Goal: Transaction & Acquisition: Purchase product/service

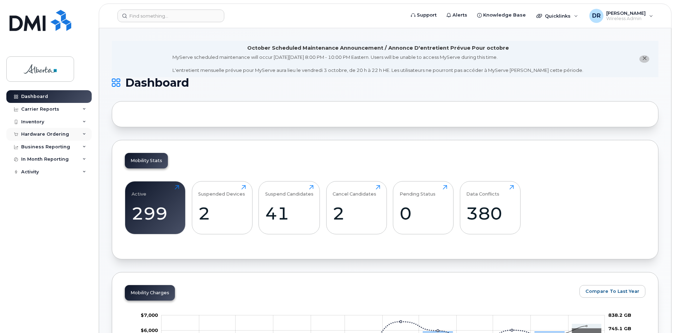
click at [74, 136] on div "Hardware Ordering" at bounding box center [48, 134] width 85 height 13
click at [35, 161] on div "Orders" at bounding box center [32, 161] width 17 height 6
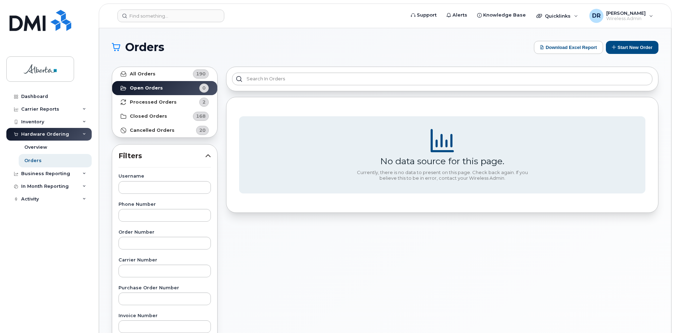
click at [36, 132] on div "Hardware Ordering" at bounding box center [45, 134] width 48 height 6
click at [86, 135] on icon at bounding box center [84, 135] width 4 height 4
click at [47, 73] on img at bounding box center [40, 69] width 54 height 20
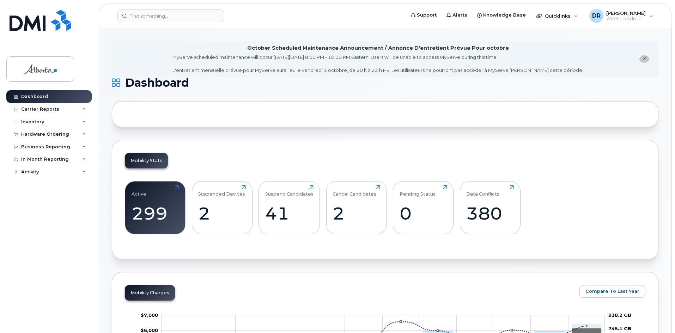
click at [220, 121] on div at bounding box center [385, 114] width 546 height 26
click at [564, 18] on span "Quicklinks" at bounding box center [557, 16] width 26 height 6
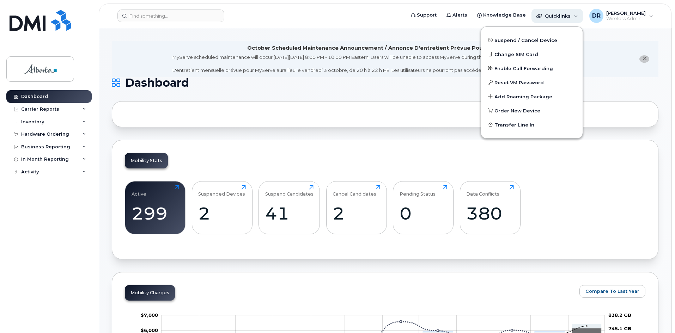
click at [564, 18] on span "Quicklinks" at bounding box center [557, 16] width 26 height 6
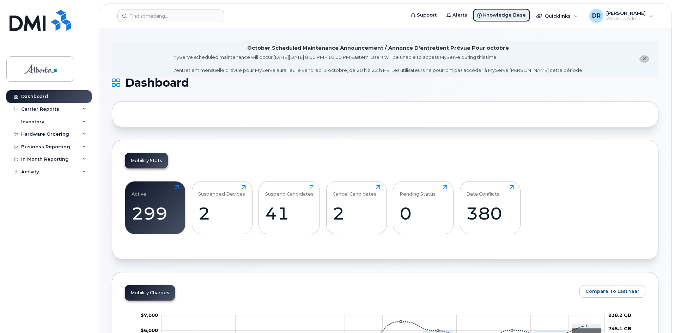
click at [520, 19] on link "Knowledge Base" at bounding box center [501, 15] width 59 height 14
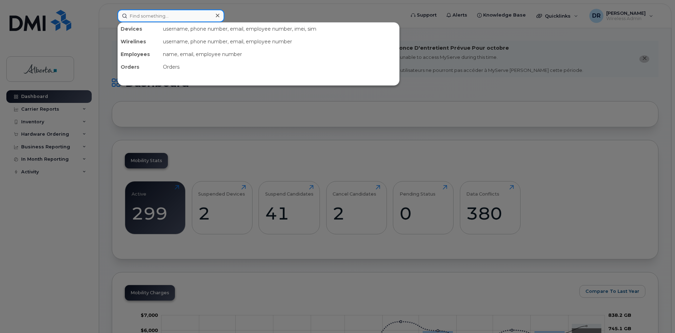
click at [141, 17] on input at bounding box center [170, 16] width 107 height 13
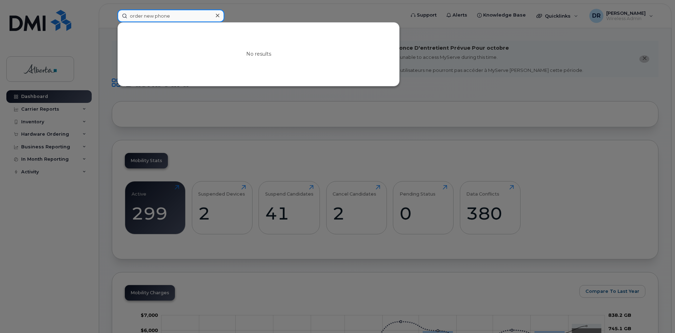
type input "order new phone"
click at [218, 18] on icon at bounding box center [218, 16] width 4 height 6
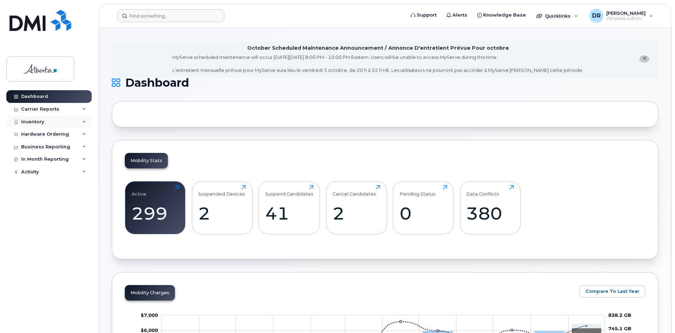
click at [85, 122] on icon at bounding box center [84, 122] width 4 height 4
click at [83, 133] on icon at bounding box center [84, 135] width 4 height 4
click at [36, 159] on div "Orders" at bounding box center [32, 161] width 17 height 6
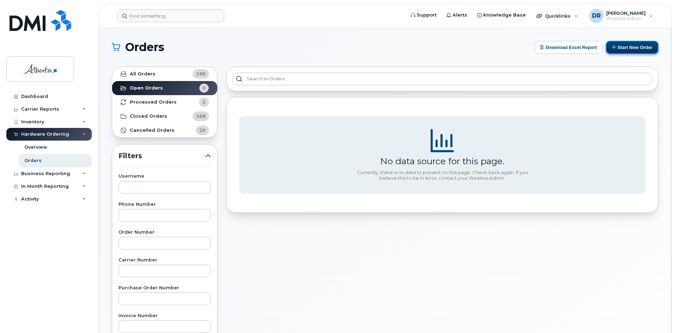
click at [635, 48] on button "Start New Order" at bounding box center [631, 47] width 53 height 13
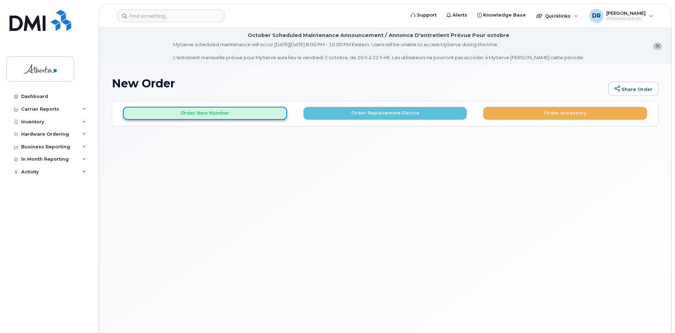
click at [214, 113] on button "Order New Number" at bounding box center [205, 113] width 164 height 13
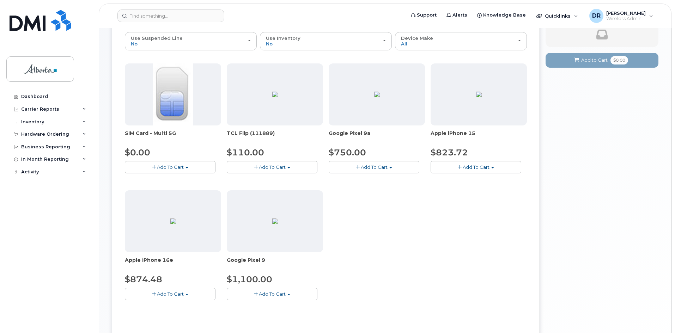
scroll to position [99, 0]
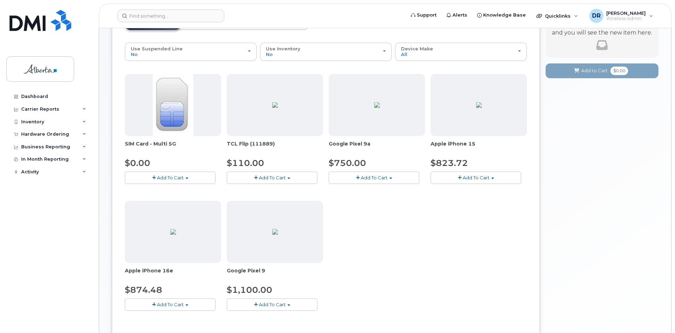
click at [480, 178] on span "Add To Cart" at bounding box center [475, 178] width 27 height 6
click at [466, 222] on div "SIM Card - Multi 5G $0.00 Add To Cart $0.00 - New Activation TCL Flip (111889) …" at bounding box center [326, 198] width 402 height 248
click at [476, 108] on img at bounding box center [479, 105] width 6 height 6
click at [492, 179] on span "button" at bounding box center [492, 178] width 3 height 1
click at [489, 189] on span "Model Black 128 GB ships when available" at bounding box center [491, 191] width 95 height 6
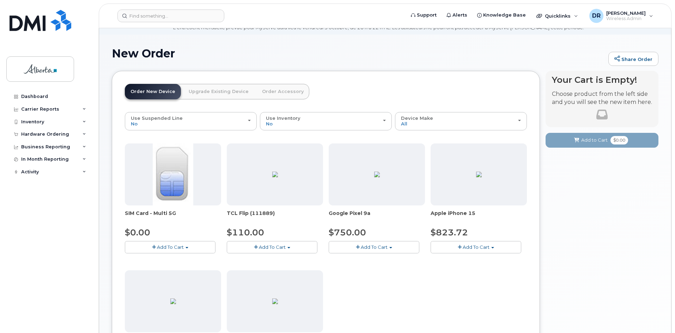
scroll to position [29, 0]
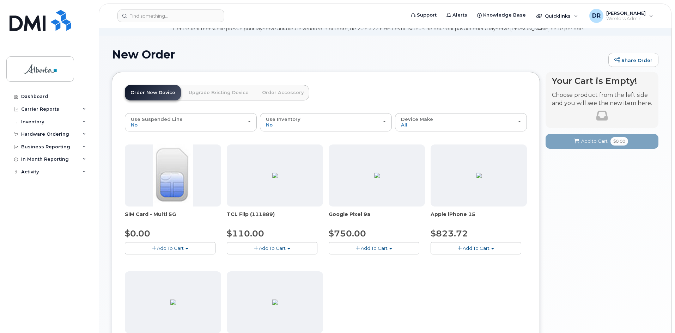
click at [476, 173] on img at bounding box center [479, 176] width 6 height 6
click at [474, 248] on span "Add To Cart" at bounding box center [475, 248] width 27 height 6
click at [459, 266] on link "$823.72 - 30-day activation (128GB model)" at bounding box center [489, 270] width 115 height 9
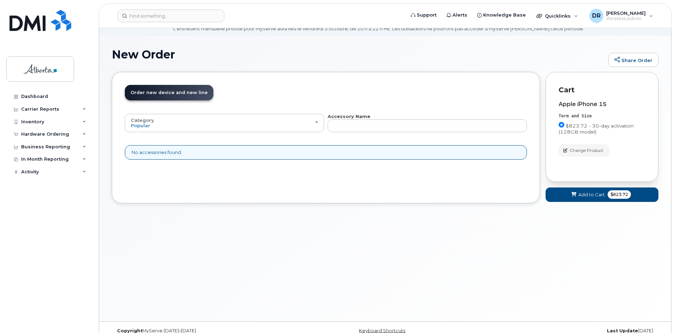
click at [224, 153] on div "No accessories found." at bounding box center [326, 152] width 402 height 14
click at [346, 126] on input "text" at bounding box center [426, 125] width 199 height 13
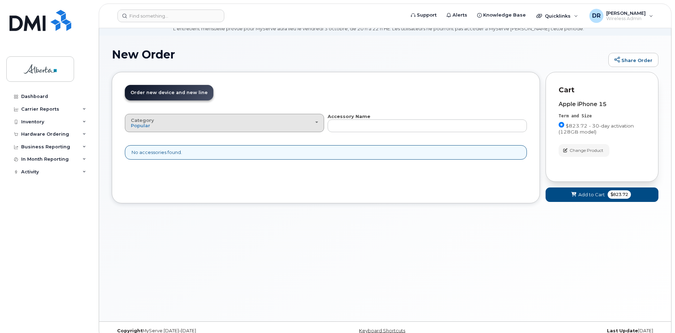
click at [318, 122] on button "Category Popular" at bounding box center [224, 123] width 199 height 18
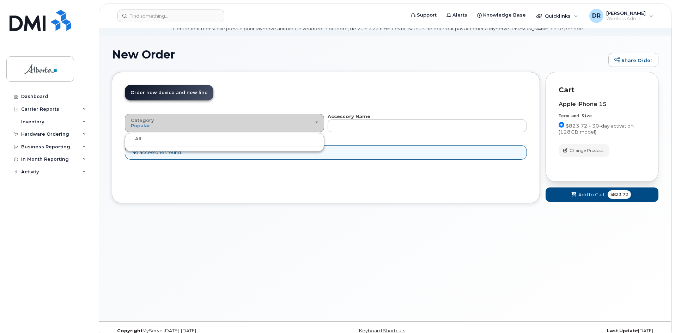
click at [318, 122] on button "Category Popular" at bounding box center [224, 123] width 199 height 18
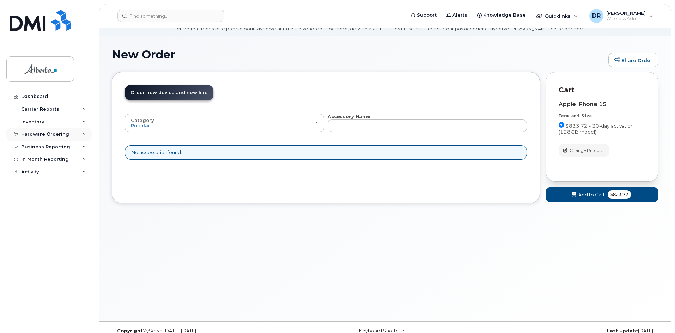
click at [84, 134] on icon at bounding box center [84, 135] width 4 height 4
click at [85, 134] on icon at bounding box center [84, 135] width 4 height 4
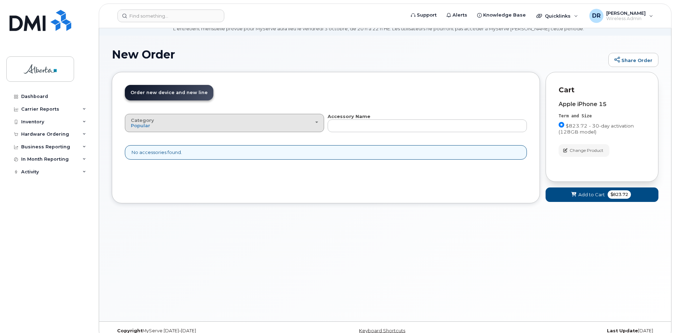
click at [164, 123] on div "Category Popular" at bounding box center [224, 123] width 187 height 11
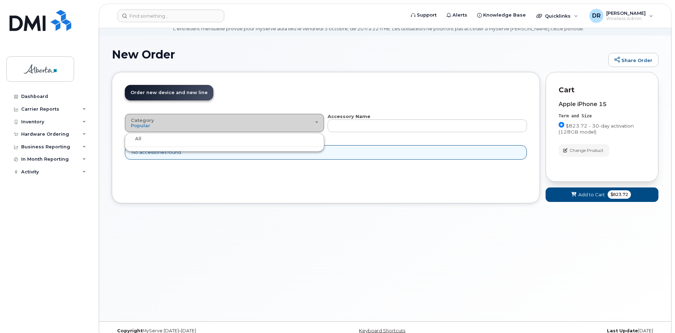
click at [164, 123] on div "Category Popular" at bounding box center [224, 123] width 187 height 11
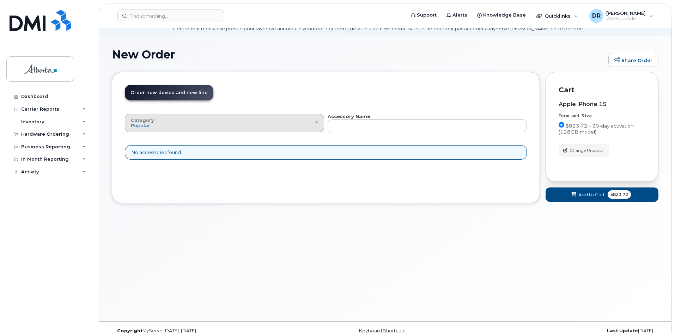
click at [155, 128] on div "Category Popular" at bounding box center [224, 123] width 187 height 11
click at [138, 138] on label "All" at bounding box center [134, 139] width 15 height 8
click at [0, 0] on input "All" at bounding box center [0, 0] width 0 height 0
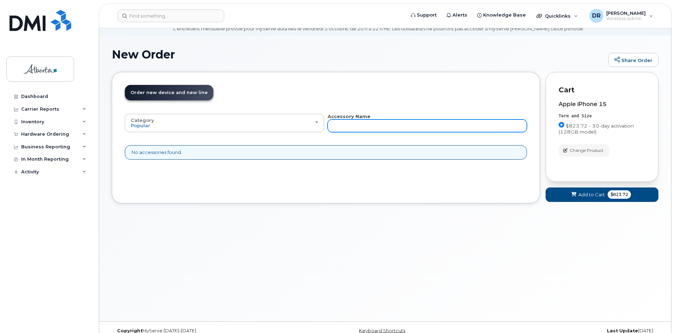
click at [363, 128] on input "text" at bounding box center [426, 125] width 199 height 13
type input "charger"
click at [353, 154] on div "No accessories found." at bounding box center [326, 152] width 402 height 14
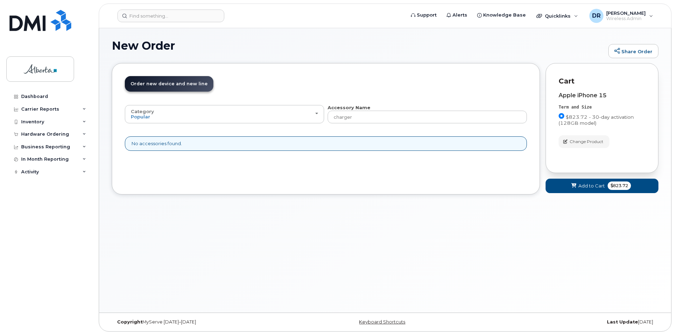
scroll to position [40, 0]
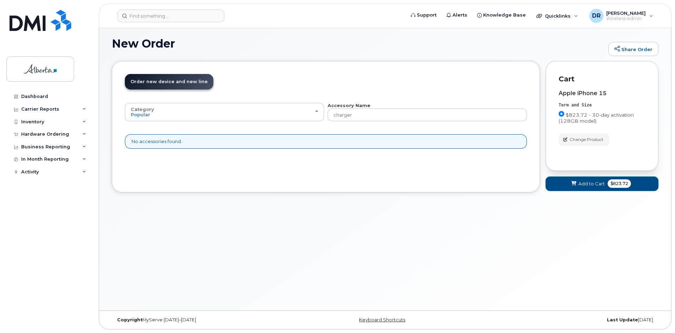
click at [590, 185] on span "Add to Cart" at bounding box center [591, 183] width 26 height 7
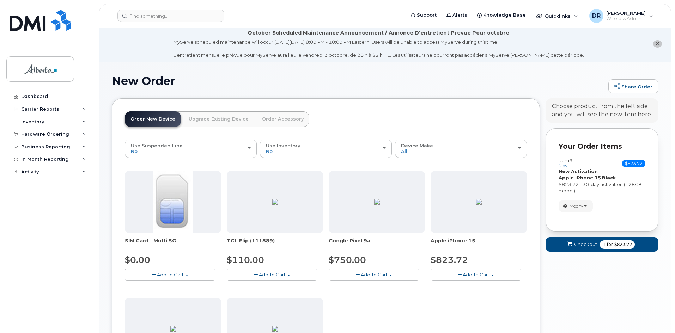
scroll to position [0, 0]
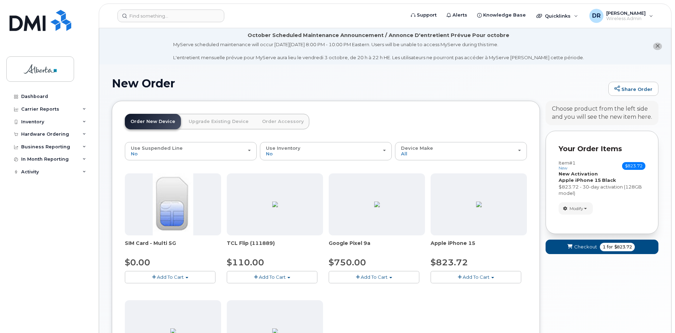
click at [271, 121] on link "Order Accessory" at bounding box center [282, 122] width 53 height 16
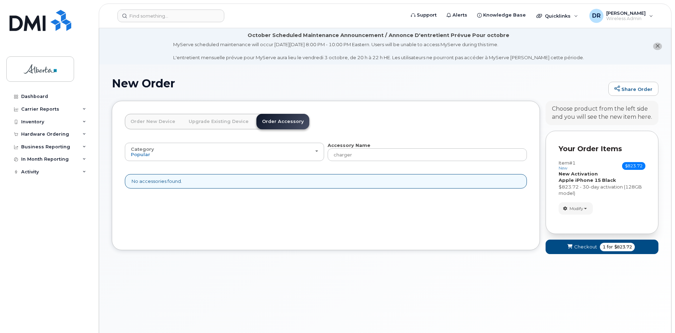
click at [152, 122] on link "Order New Device" at bounding box center [153, 122] width 56 height 16
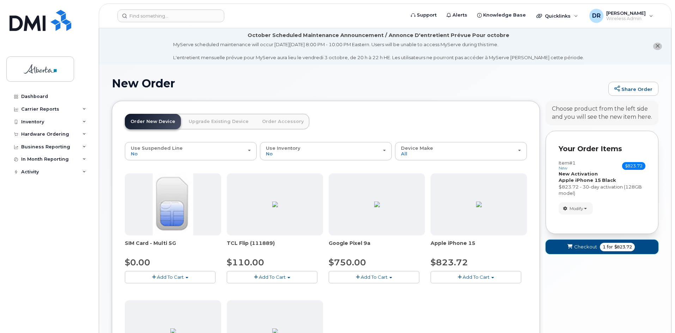
click at [575, 245] on span "Checkout" at bounding box center [585, 247] width 23 height 7
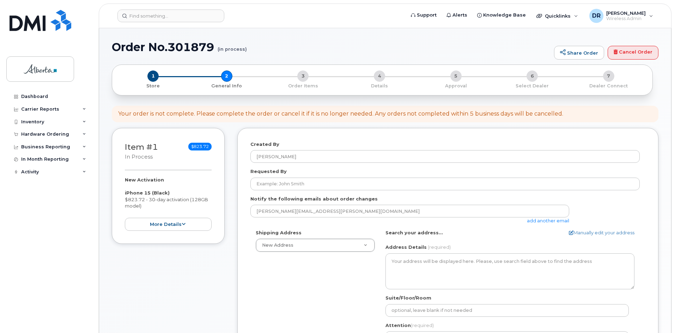
select select
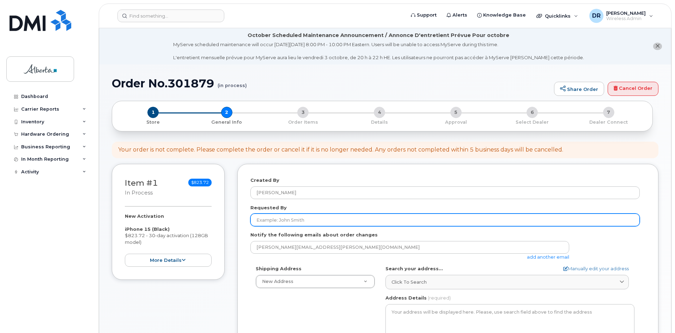
click at [287, 220] on input "Requested By" at bounding box center [444, 220] width 389 height 13
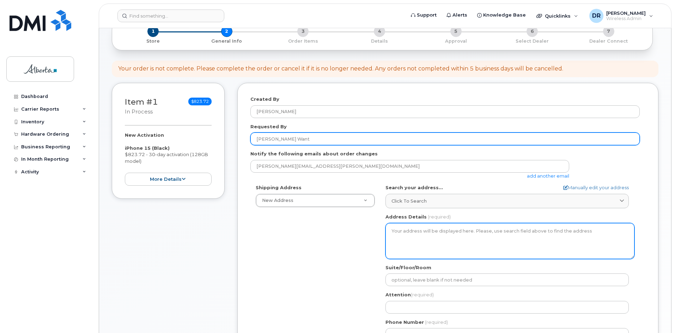
scroll to position [70, 0]
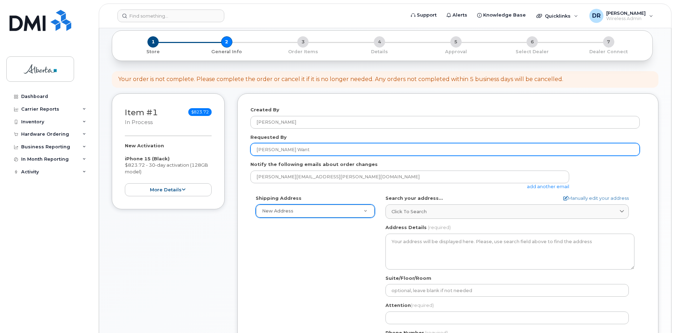
type input "[PERSON_NAME] Want"
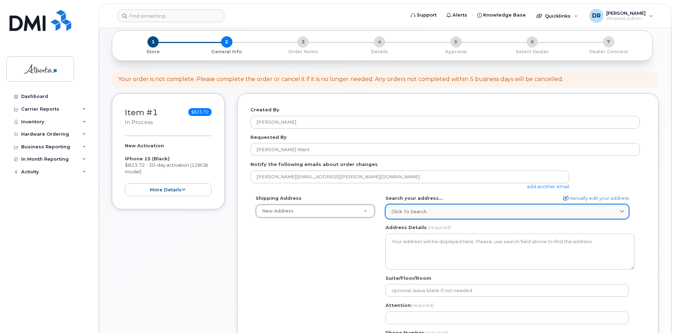
click at [621, 209] on span at bounding box center [621, 211] width 7 height 7
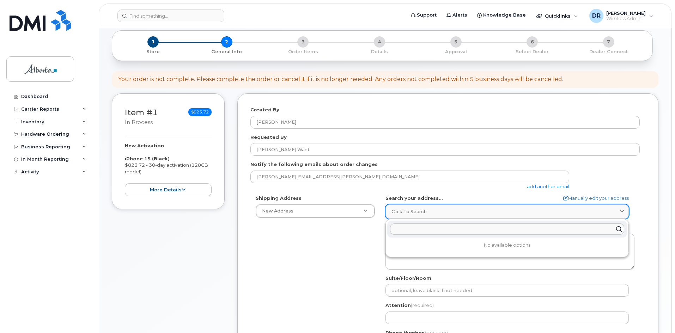
click at [621, 209] on span at bounding box center [621, 211] width 7 height 7
click at [596, 198] on link "Manually edit your address" at bounding box center [596, 198] width 66 height 7
select select
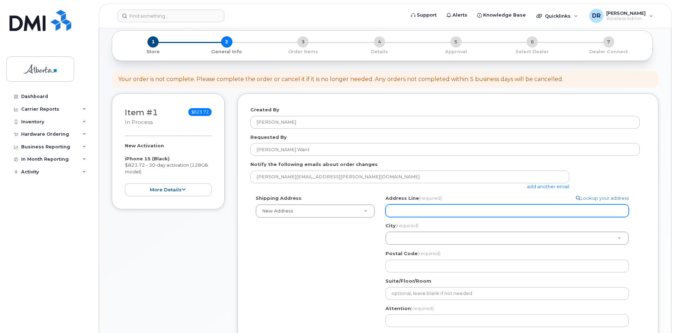
click at [419, 215] on input "Address Line (required)" at bounding box center [506, 210] width 243 height 13
type input "1A Sir Winston Churchill Sq NW"
type input "Edmonton"
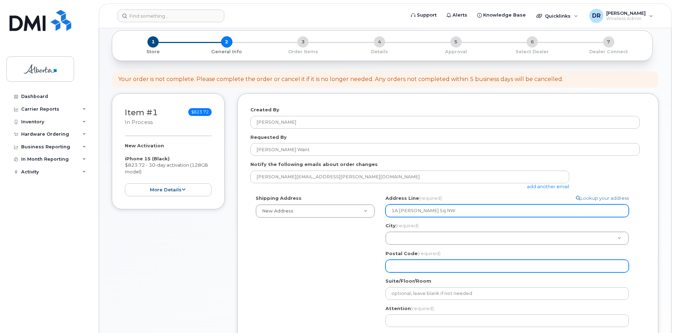
type input "T5J 0R2"
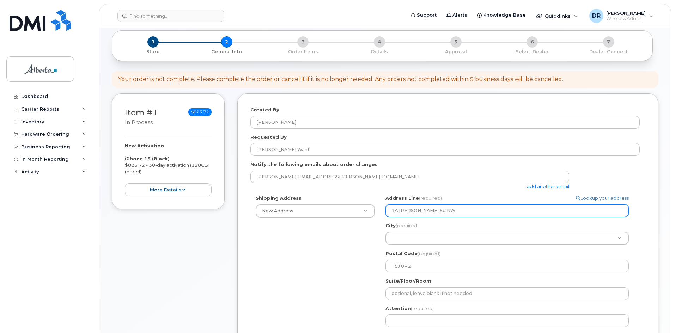
type input "7804224662"
select select
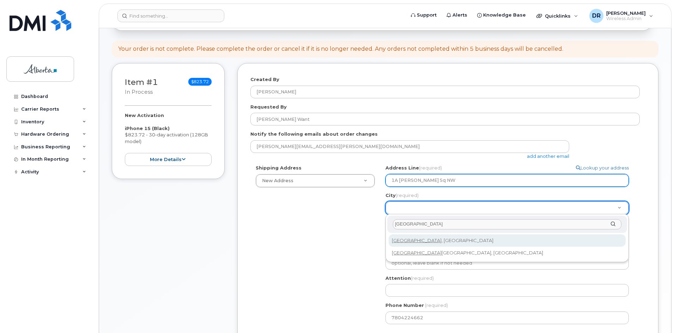
scroll to position [176, 0]
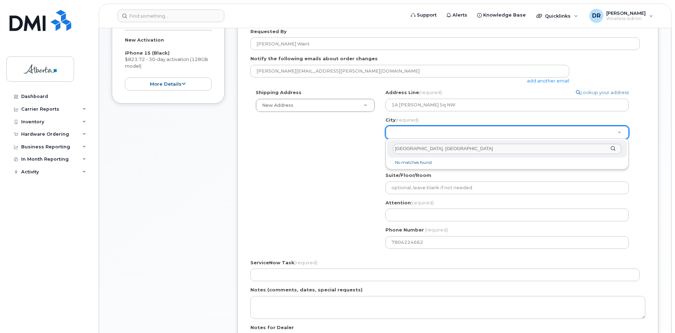
drag, startPoint x: 428, startPoint y: 149, endPoint x: 420, endPoint y: 149, distance: 7.8
click at [420, 149] on input "Edmonton, AB" at bounding box center [507, 149] width 228 height 10
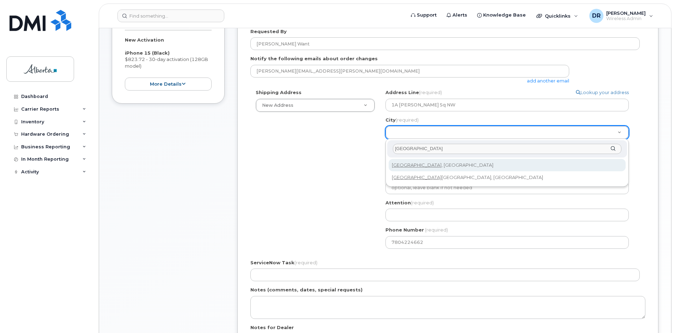
type input "Edmonton"
select select
type input "182"
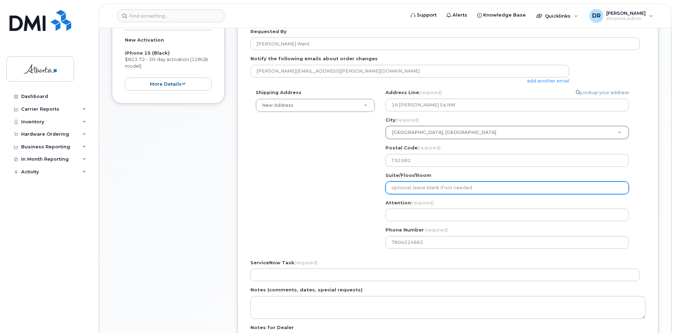
click at [411, 185] on input "Suite/Floor/Room" at bounding box center [506, 187] width 243 height 13
type input "Main Floor Registry - South Tower"
select select
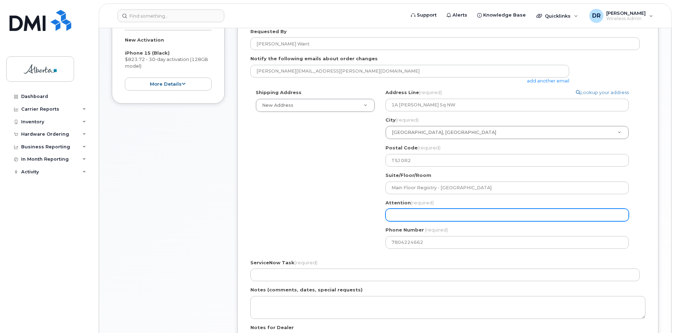
click at [413, 215] on input "Attention (required)" at bounding box center [506, 215] width 243 height 13
type input "[PERSON_NAME]"
select select
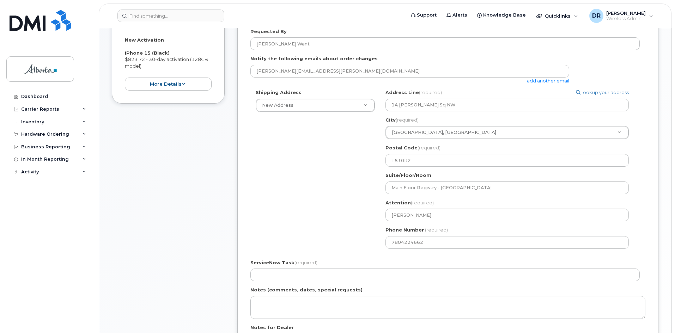
click at [352, 235] on div "Shipping Address New Address New Address 10365 - 97 Street NW 4810 - 48 Avenue …" at bounding box center [444, 171] width 389 height 165
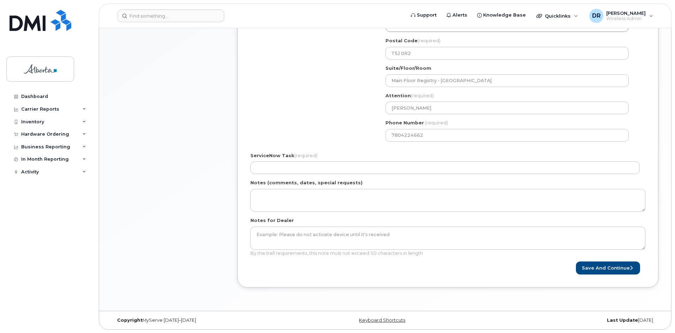
scroll to position [284, 0]
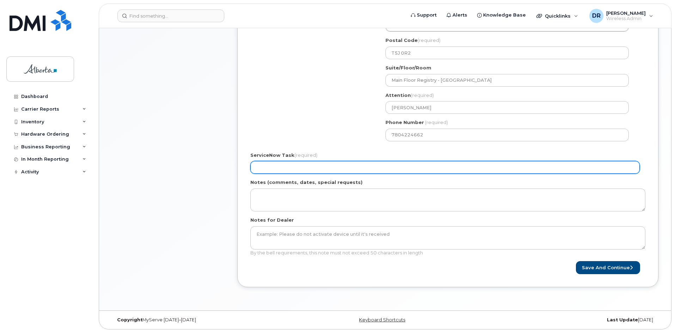
click at [275, 166] on input "ServiceNow Task (required)" at bounding box center [444, 167] width 389 height 13
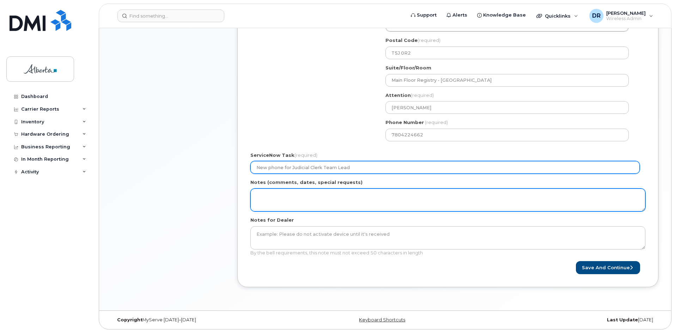
type input "New phone for Judicial Clerk Team Lead"
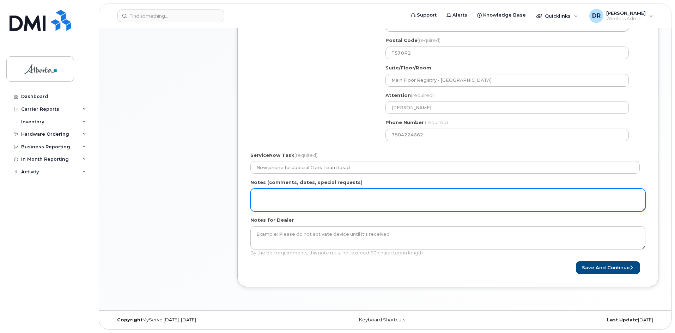
click at [275, 198] on textarea "Notes (comments, dates, special requests)" at bounding box center [447, 200] width 395 height 23
type textarea "N"
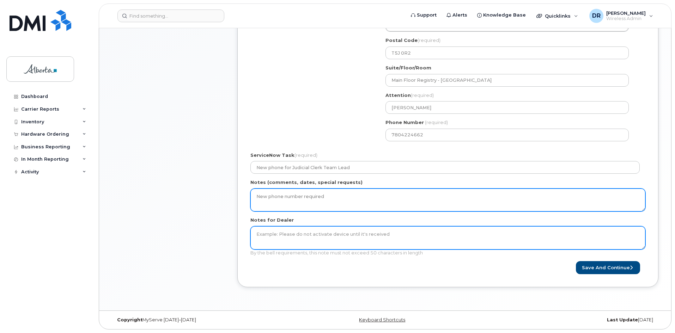
type textarea "New phone number required"
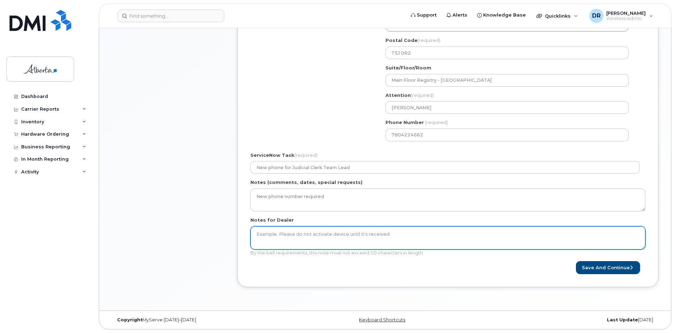
click at [263, 235] on textarea "Notes for Dealer" at bounding box center [447, 237] width 395 height 23
type textarea "Do not activate device until requested"
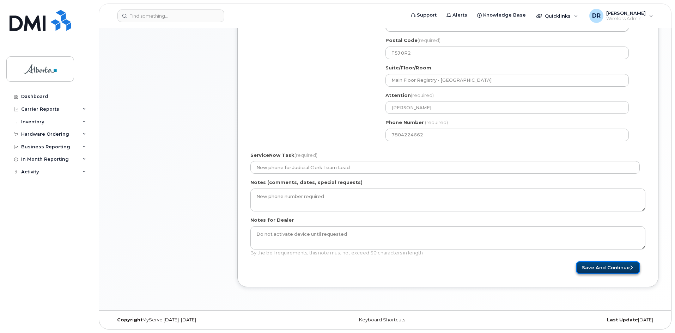
click at [611, 268] on button "Save and Continue" at bounding box center [607, 267] width 64 height 13
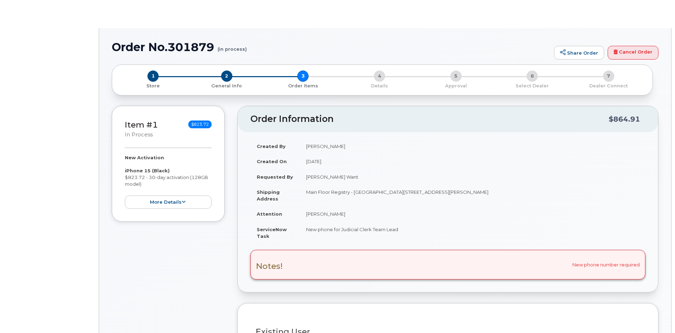
radio input "true"
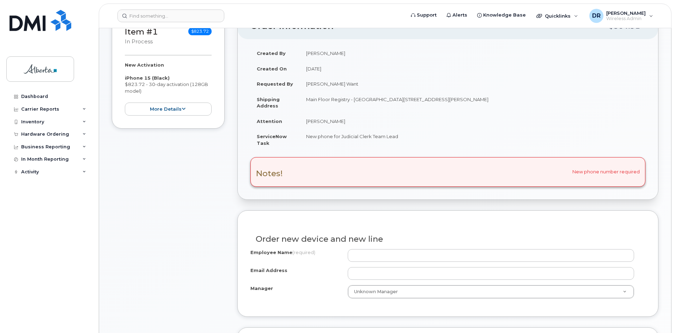
scroll to position [211, 0]
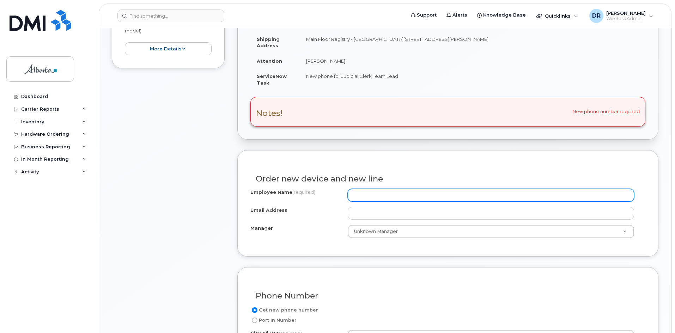
click at [412, 192] on input "Employee Name (required)" at bounding box center [490, 195] width 286 height 13
type input "[PERSON_NAME]"
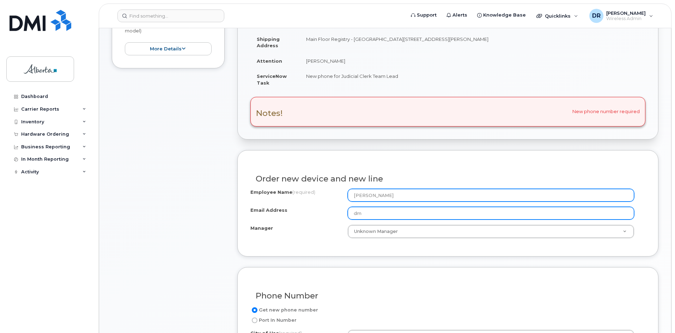
type input "d"
type input "[EMAIL_ADDRESS][PERSON_NAME][DOMAIN_NAME]"
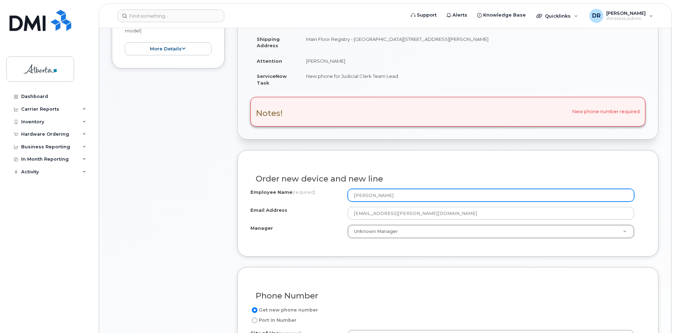
type input "M"
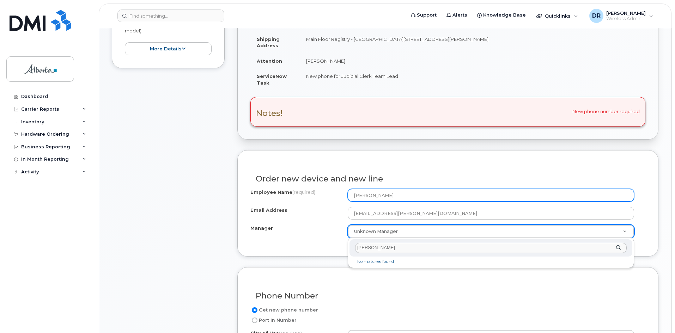
type input "[PERSON_NAME] Want"
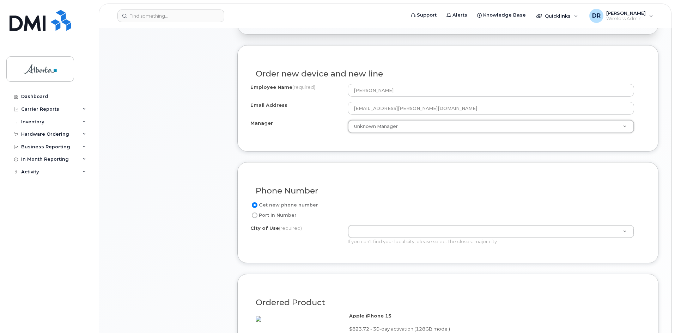
scroll to position [317, 0]
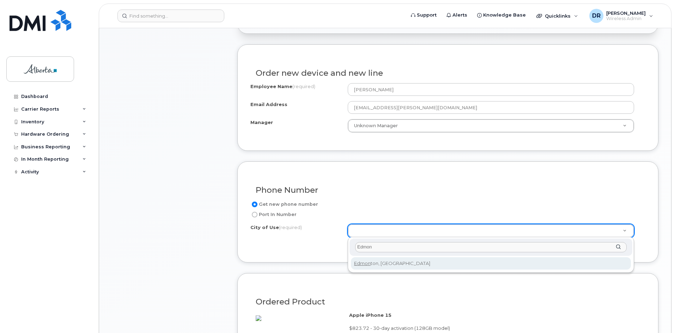
type input "Edmon"
type input "182"
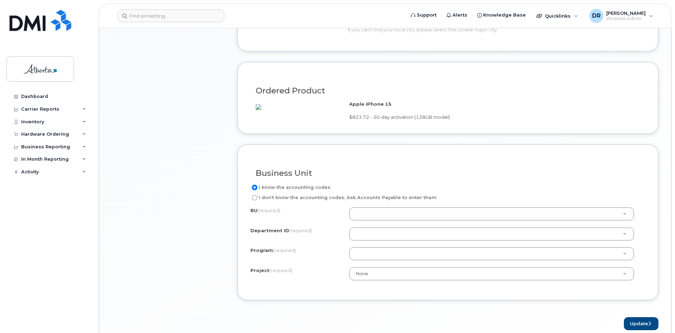
scroll to position [529, 0]
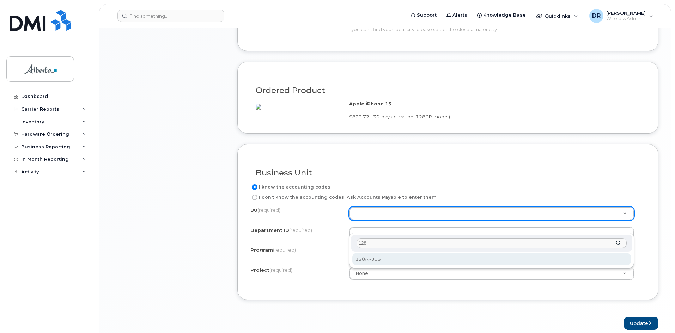
type input "128A"
select select "128A"
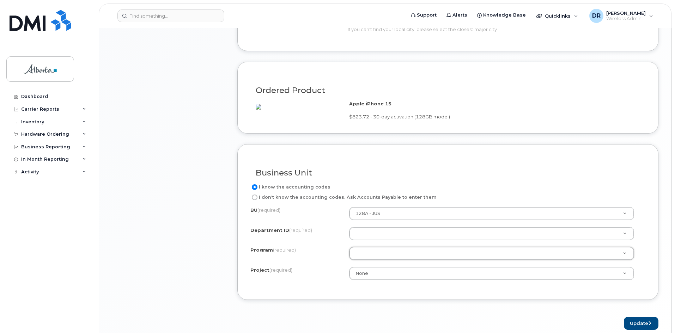
type input "0"
type input "00"
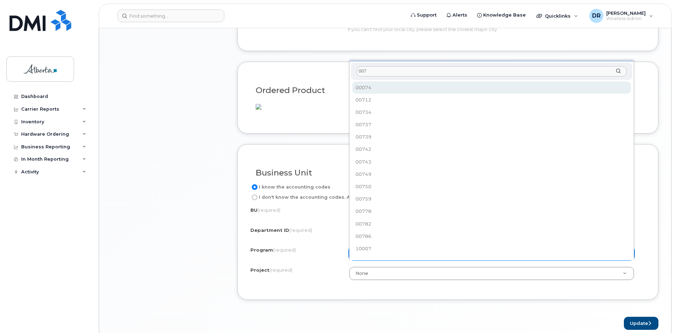
type input "0074"
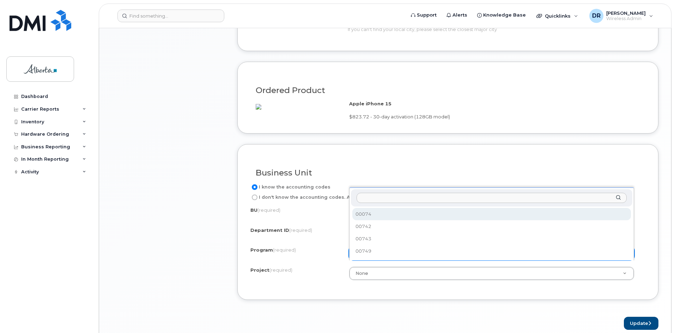
select select "00074"
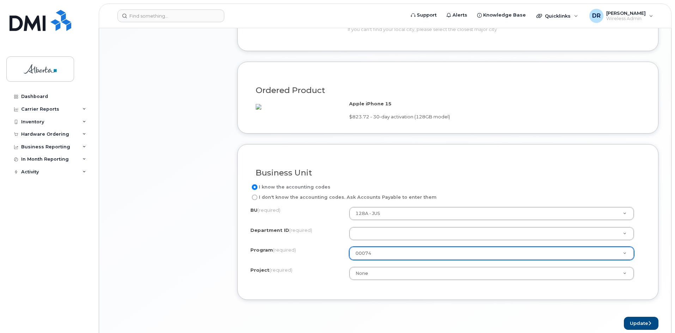
scroll to position [31, 0]
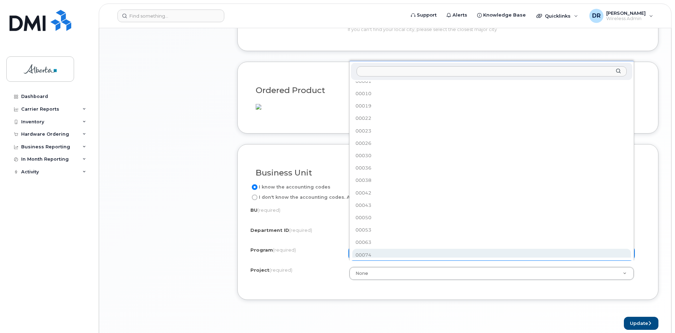
drag, startPoint x: 373, startPoint y: 266, endPoint x: 365, endPoint y: 267, distance: 8.1
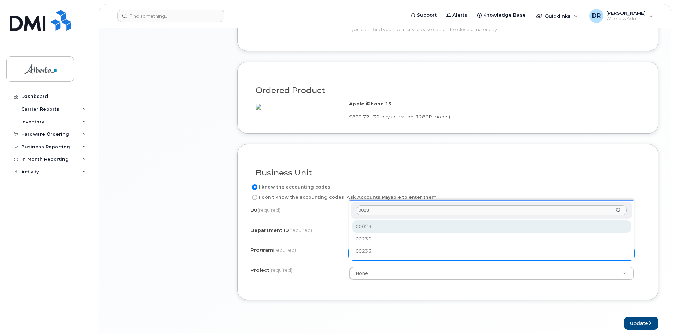
type input "00230"
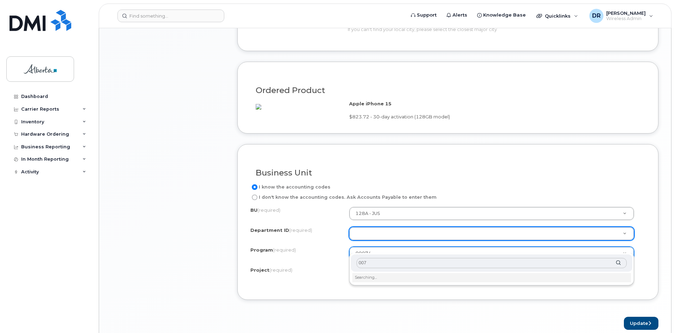
type input "0074"
click at [368, 267] on input "0074" at bounding box center [491, 263] width 270 height 10
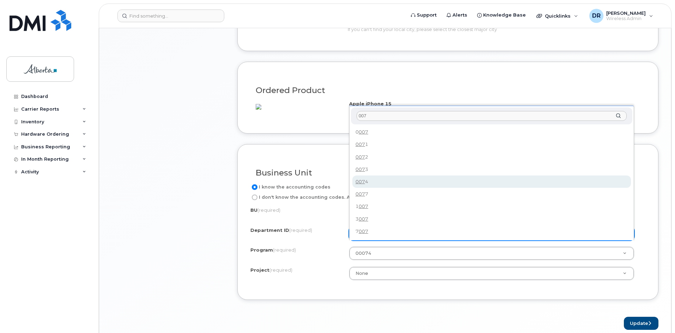
type input "007"
type input "0074"
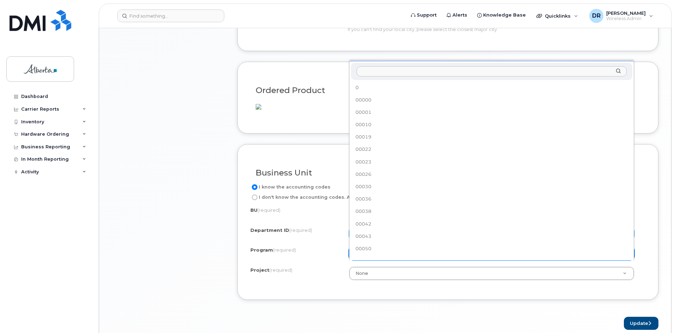
scroll to position [31, 0]
drag, startPoint x: 379, startPoint y: 267, endPoint x: 356, endPoint y: 267, distance: 22.9
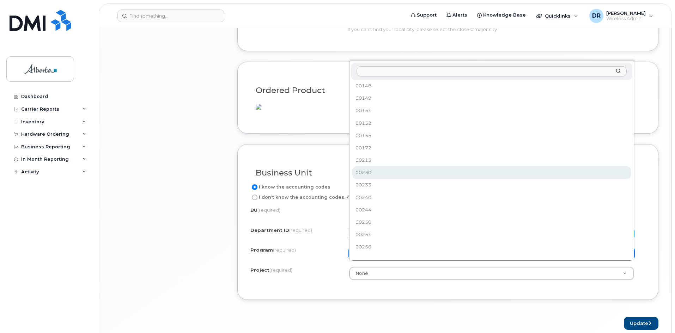
select select "00230"
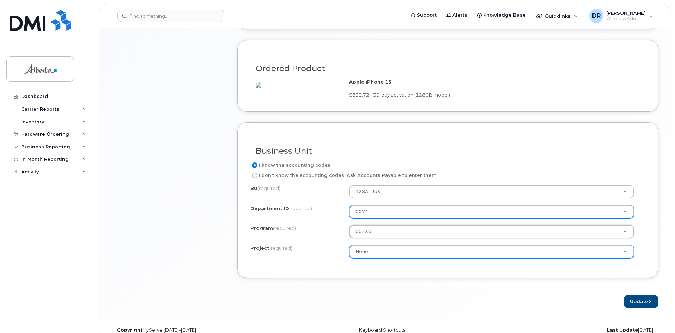
scroll to position [574, 0]
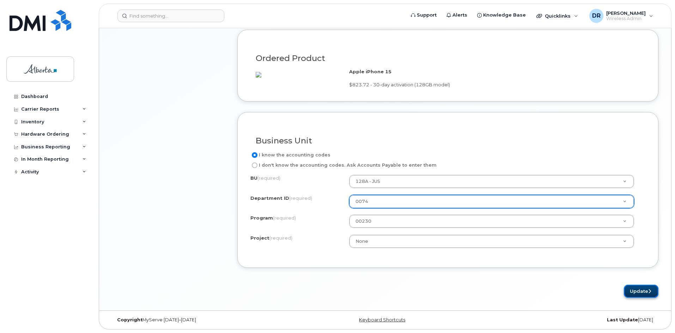
click at [640, 293] on button "Update" at bounding box center [640, 291] width 35 height 13
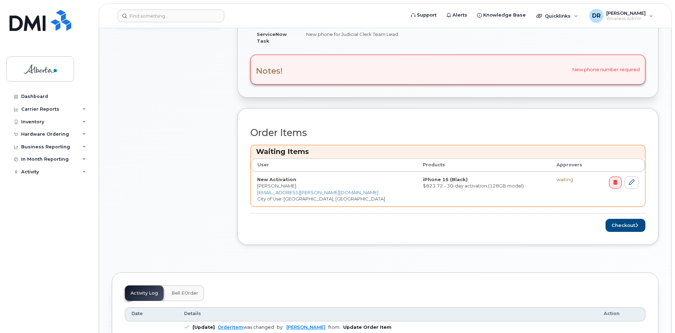
scroll to position [352, 0]
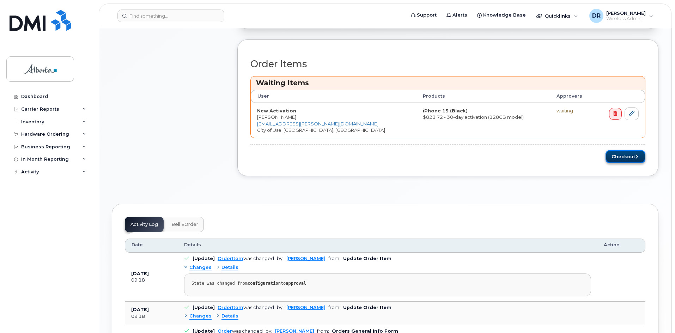
click at [625, 157] on button "Checkout" at bounding box center [625, 156] width 40 height 13
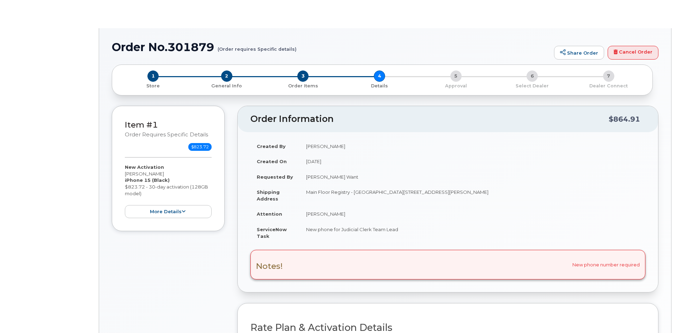
select select
select select "GOA Unlimited Smartphone 14"
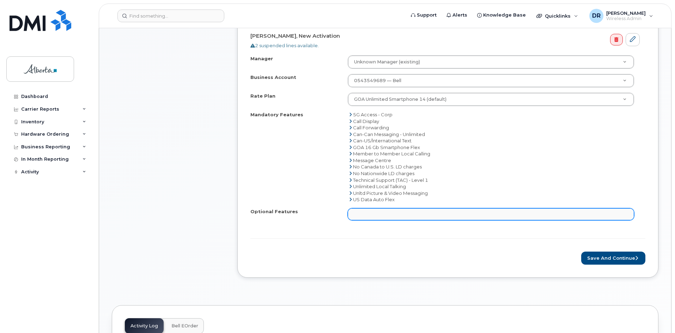
scroll to position [352, 0]
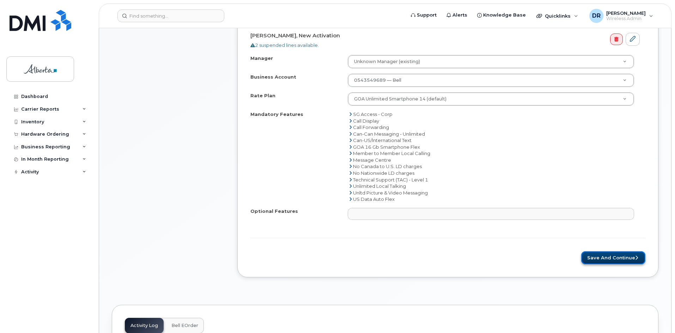
click at [625, 256] on button "Save and Continue" at bounding box center [613, 257] width 64 height 13
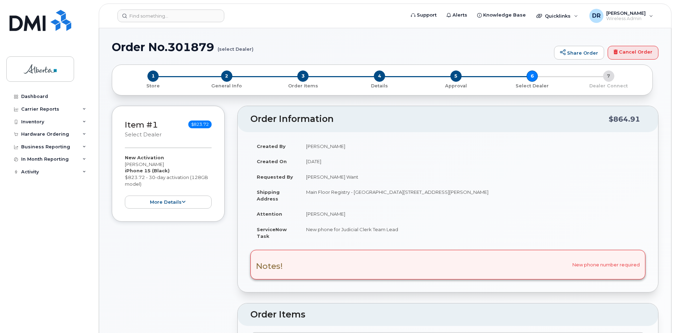
type textarea "Do not activate device until requested"
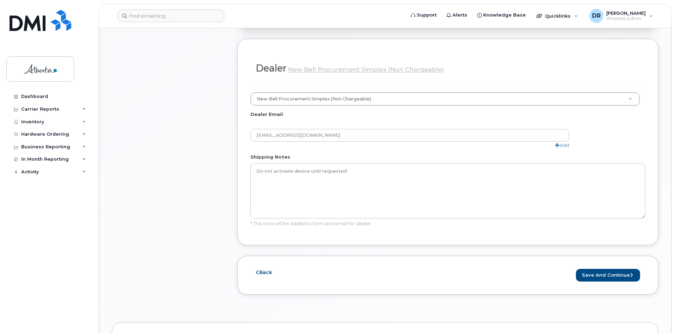
scroll to position [423, 0]
click at [609, 266] on button "Save and Continue" at bounding box center [607, 272] width 64 height 13
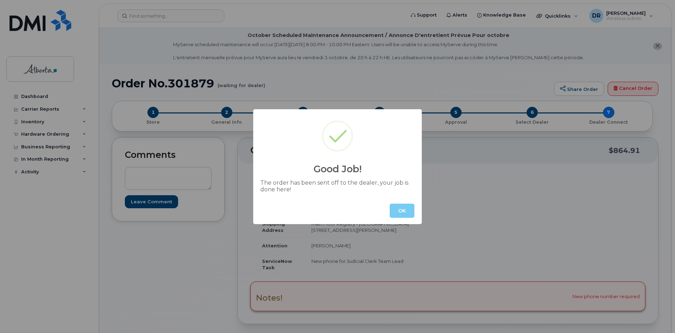
click at [397, 212] on button "OK" at bounding box center [401, 211] width 25 height 14
